Goal: Transaction & Acquisition: Obtain resource

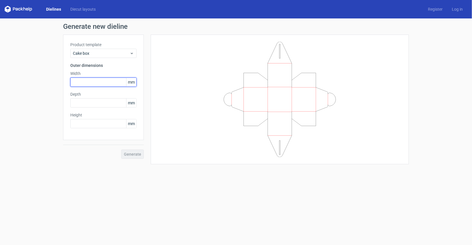
click at [110, 81] on input "text" at bounding box center [103, 82] width 66 height 9
type input "450"
click at [108, 103] on input "text" at bounding box center [103, 102] width 66 height 9
type input "300"
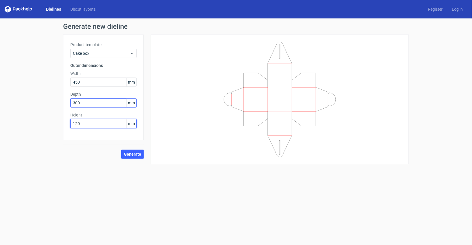
type input "120"
click at [135, 153] on span "Generate" at bounding box center [132, 154] width 17 height 4
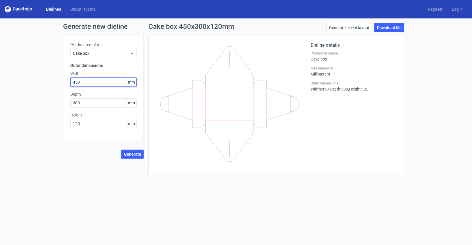
drag, startPoint x: 95, startPoint y: 83, endPoint x: 39, endPoint y: 72, distance: 56.9
click at [51, 74] on div "Generate new dieline Product template Cake box Outer dimensions Width 450 mm De…" at bounding box center [236, 98] width 472 height 161
type input "300"
type input "450"
click at [130, 151] on button "Generate" at bounding box center [132, 154] width 22 height 9
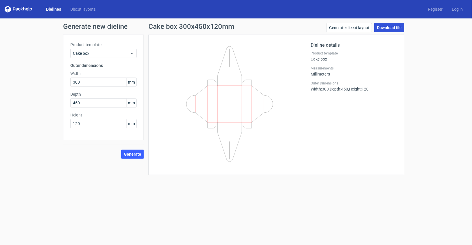
click at [385, 27] on link "Download file" at bounding box center [390, 27] width 30 height 9
click at [95, 52] on span "Cake box" at bounding box center [101, 53] width 57 height 6
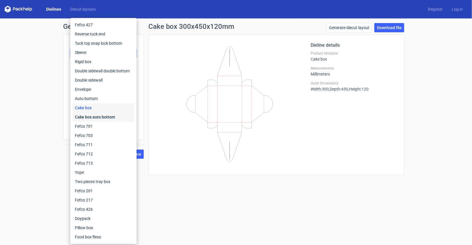
click at [102, 118] on div "Cake box auto bottom" at bounding box center [104, 116] width 62 height 9
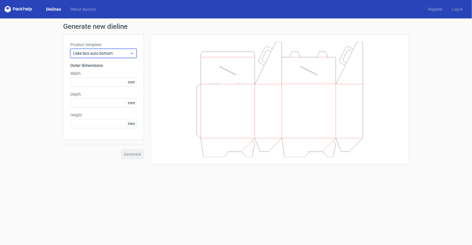
click at [123, 53] on span "Cake box auto bottom" at bounding box center [101, 53] width 57 height 6
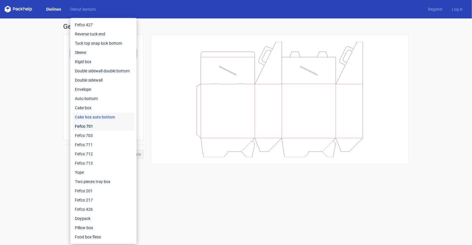
click at [98, 125] on div "Fefco 701" at bounding box center [104, 126] width 62 height 9
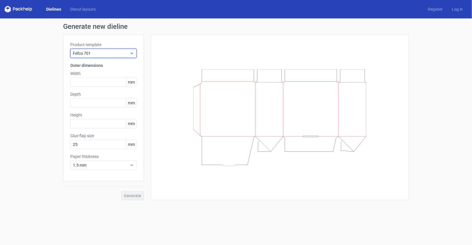
click at [114, 52] on span "Fefco 701" at bounding box center [101, 53] width 57 height 6
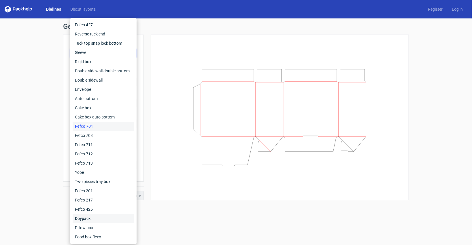
click at [89, 218] on div "Doypack" at bounding box center [104, 218] width 62 height 9
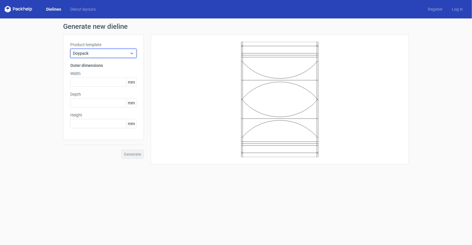
click at [115, 50] on div "Doypack" at bounding box center [103, 53] width 66 height 9
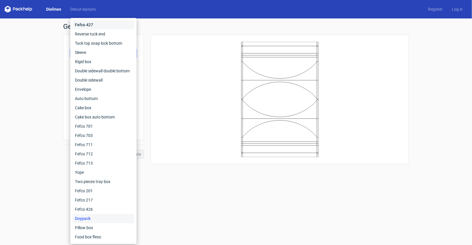
click at [106, 24] on div "Fefco 427" at bounding box center [104, 24] width 62 height 9
